Goal: Task Accomplishment & Management: Use online tool/utility

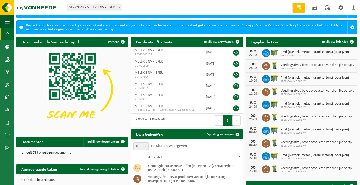
scroll to position [51, 0]
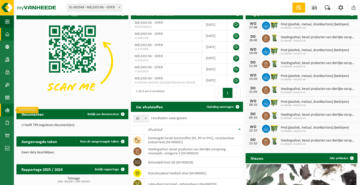
click at [11, 113] on link "Rapportage" at bounding box center [7, 110] width 14 height 13
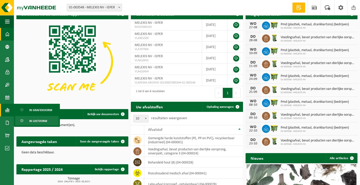
click at [42, 121] on span "In lijstvorm" at bounding box center [38, 121] width 18 height 10
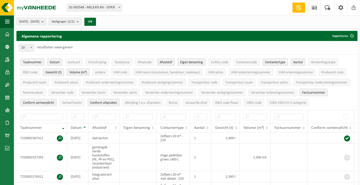
click at [39, 24] on span "2025-03-01 - 2025-08-19" at bounding box center [29, 22] width 20 height 8
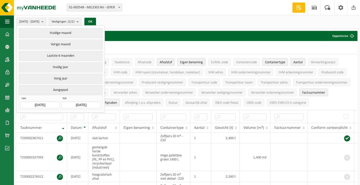
click at [169, 31] on div "Algemene rapportering Exporteren Enkel mijn selectie Alle beschikbare kolommen" at bounding box center [186, 36] width 341 height 10
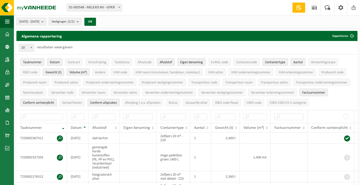
click at [39, 22] on span "2025-03-01 - 2025-08-19" at bounding box center [29, 22] width 20 height 8
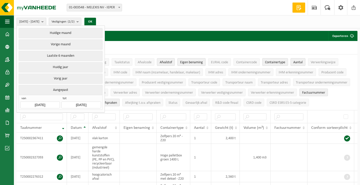
click at [38, 102] on input "2025-03-01" at bounding box center [39, 104] width 39 height 7
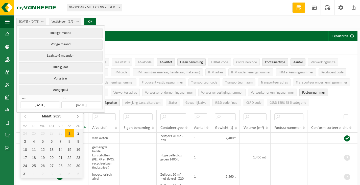
click at [76, 117] on icon at bounding box center [78, 116] width 8 height 8
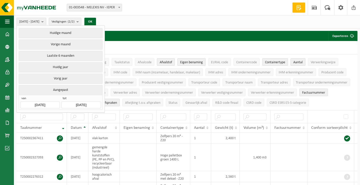
click at [161, 44] on div "10 25 50 100 10 resultaten weergeven" at bounding box center [186, 47] width 341 height 13
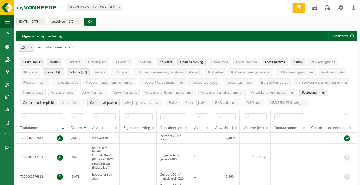
click at [39, 23] on span "2025-03-01 - 2025-08-19" at bounding box center [29, 22] width 20 height 8
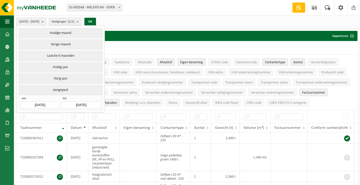
click at [44, 103] on input "2025-03-01" at bounding box center [39, 104] width 39 height 7
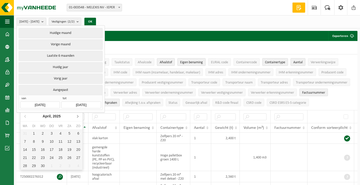
click at [77, 116] on icon at bounding box center [78, 116] width 8 height 8
click at [25, 116] on icon at bounding box center [25, 116] width 1 height 3
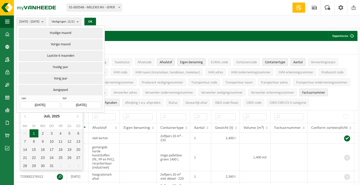
click at [35, 136] on div "1" at bounding box center [34, 133] width 9 height 8
type input "2025-07-01"
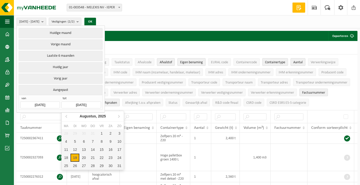
click at [73, 101] on input "2025-08-19" at bounding box center [80, 104] width 39 height 7
click at [65, 119] on icon at bounding box center [67, 116] width 8 height 8
click at [91, 165] on div "31" at bounding box center [92, 166] width 9 height 8
type input "2025-07-31"
type input "2025-07-01"
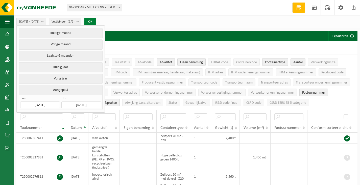
click at [96, 21] on button "OK" at bounding box center [90, 22] width 12 height 8
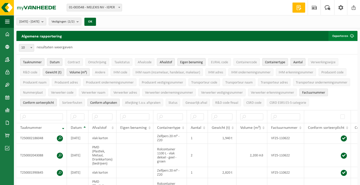
click at [347, 34] on span "submit" at bounding box center [352, 36] width 10 height 10
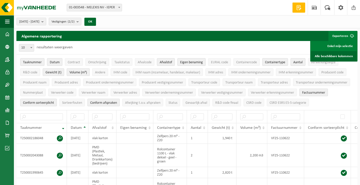
click at [343, 57] on link "Alle beschikbare kolommen" at bounding box center [334, 56] width 46 height 10
